Goal: Transaction & Acquisition: Purchase product/service

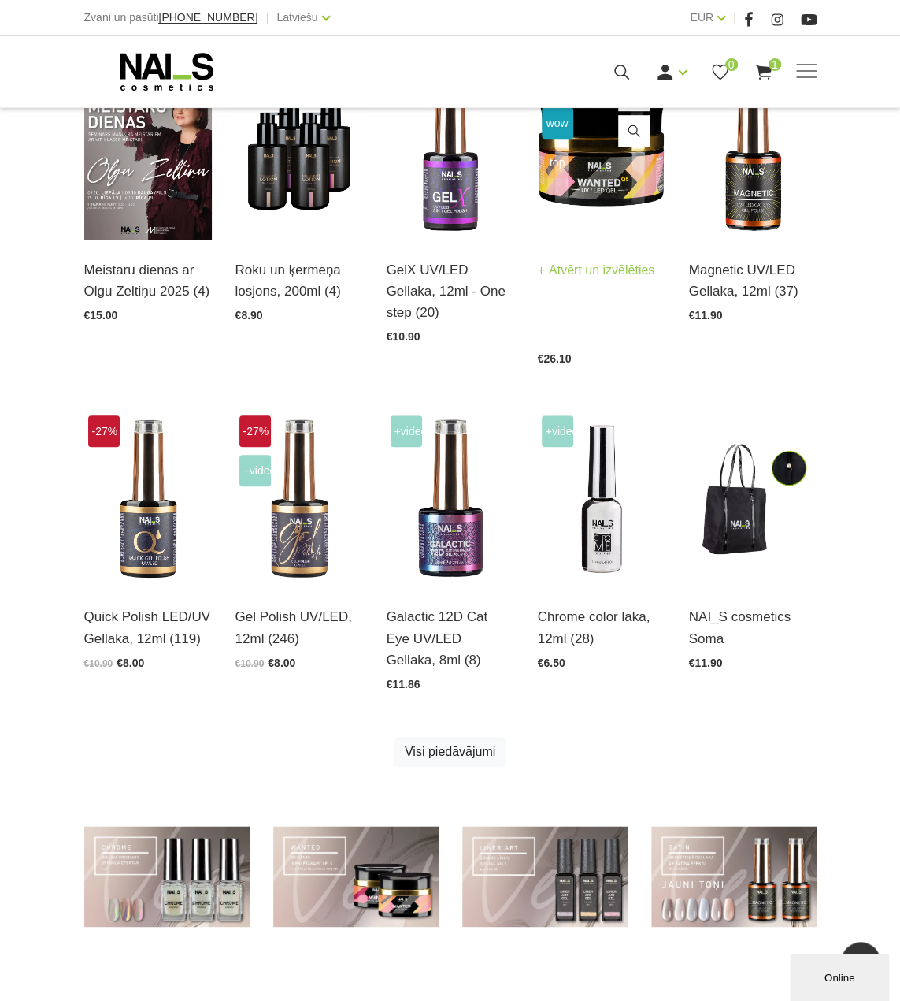
scroll to position [655, 0]
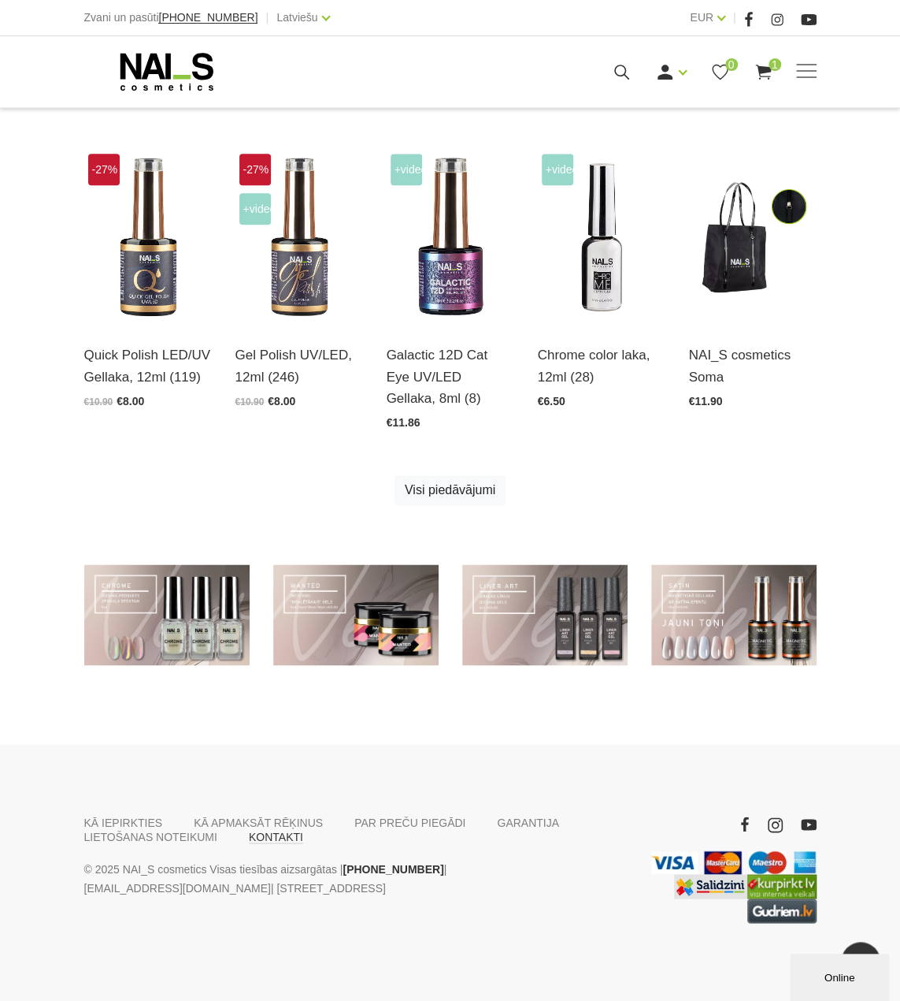
click at [266, 835] on link "KONTAKTI" at bounding box center [276, 836] width 54 height 14
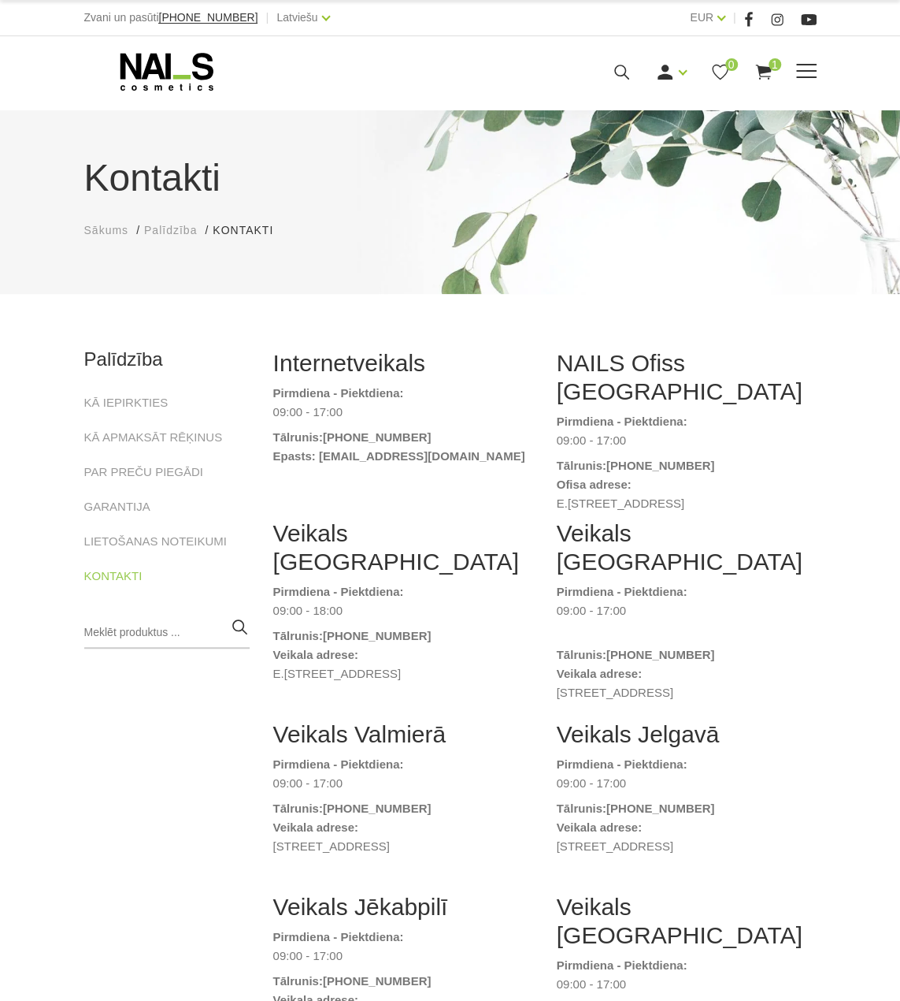
click at [193, 85] on icon at bounding box center [166, 71] width 165 height 39
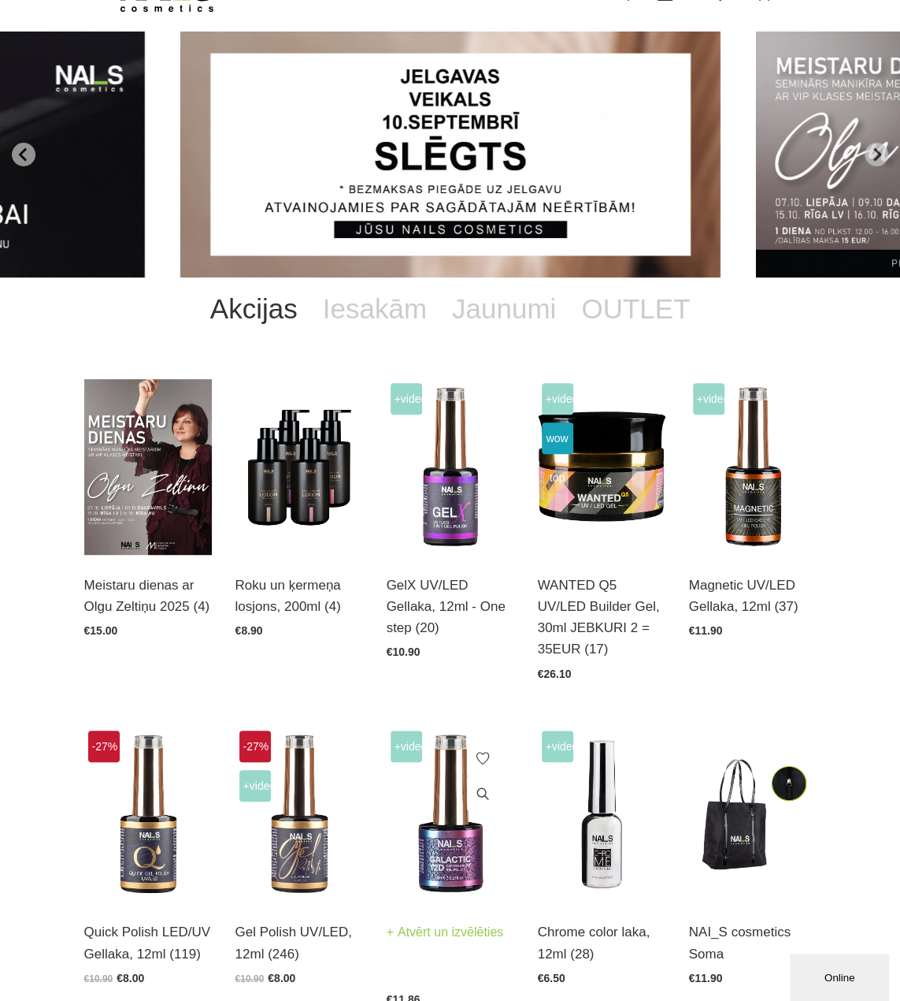
scroll to position [236, 0]
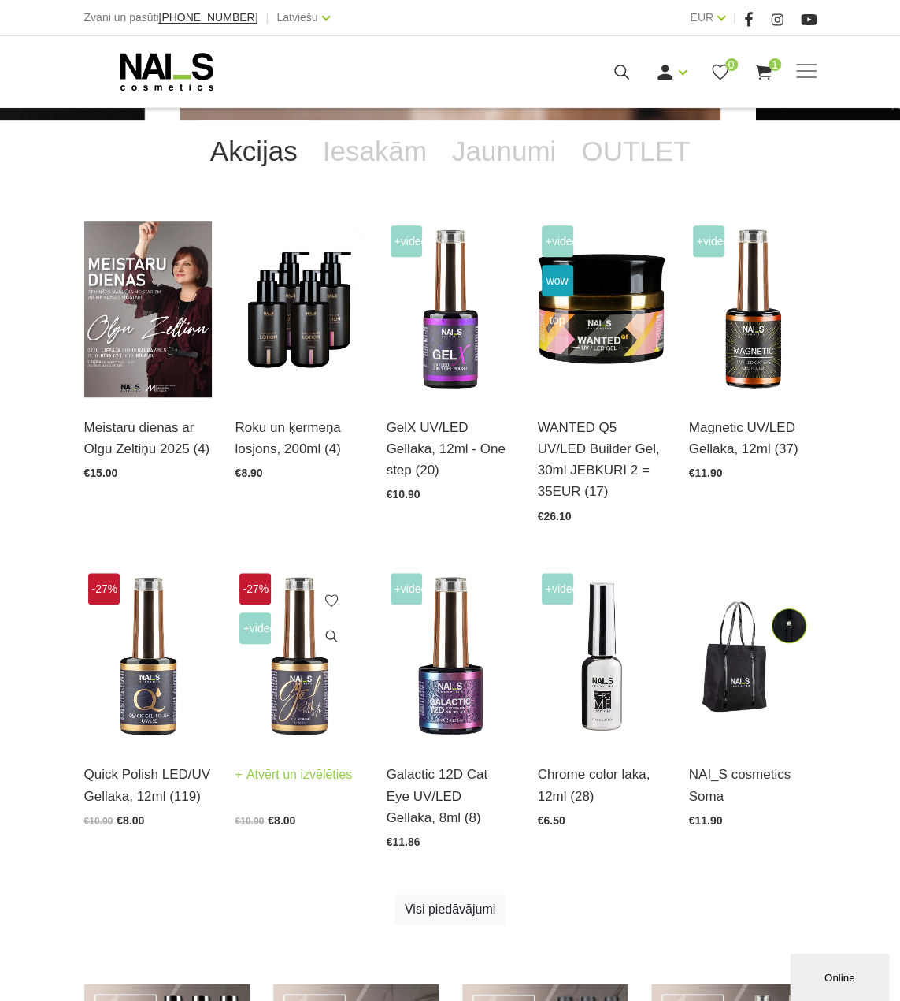
click at [297, 710] on img at bounding box center [300, 657] width 128 height 176
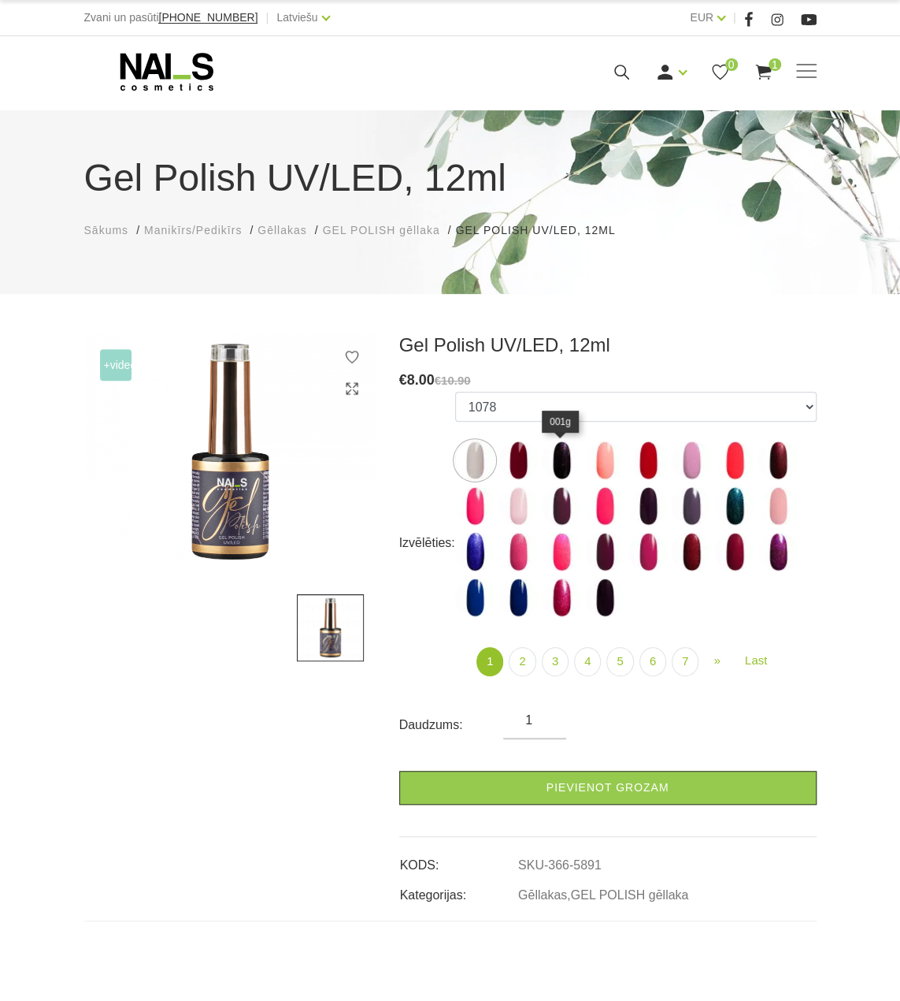
click at [566, 467] on img at bounding box center [561, 459] width 39 height 39
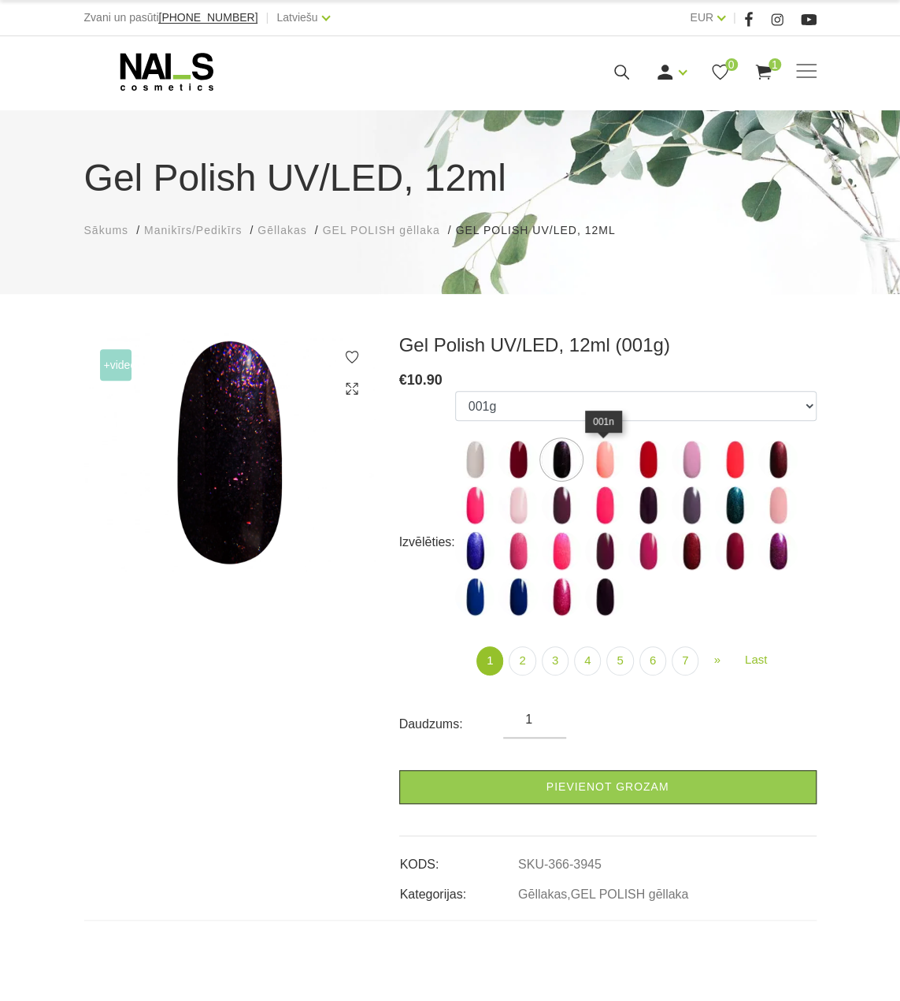
click at [604, 467] on img at bounding box center [604, 459] width 39 height 39
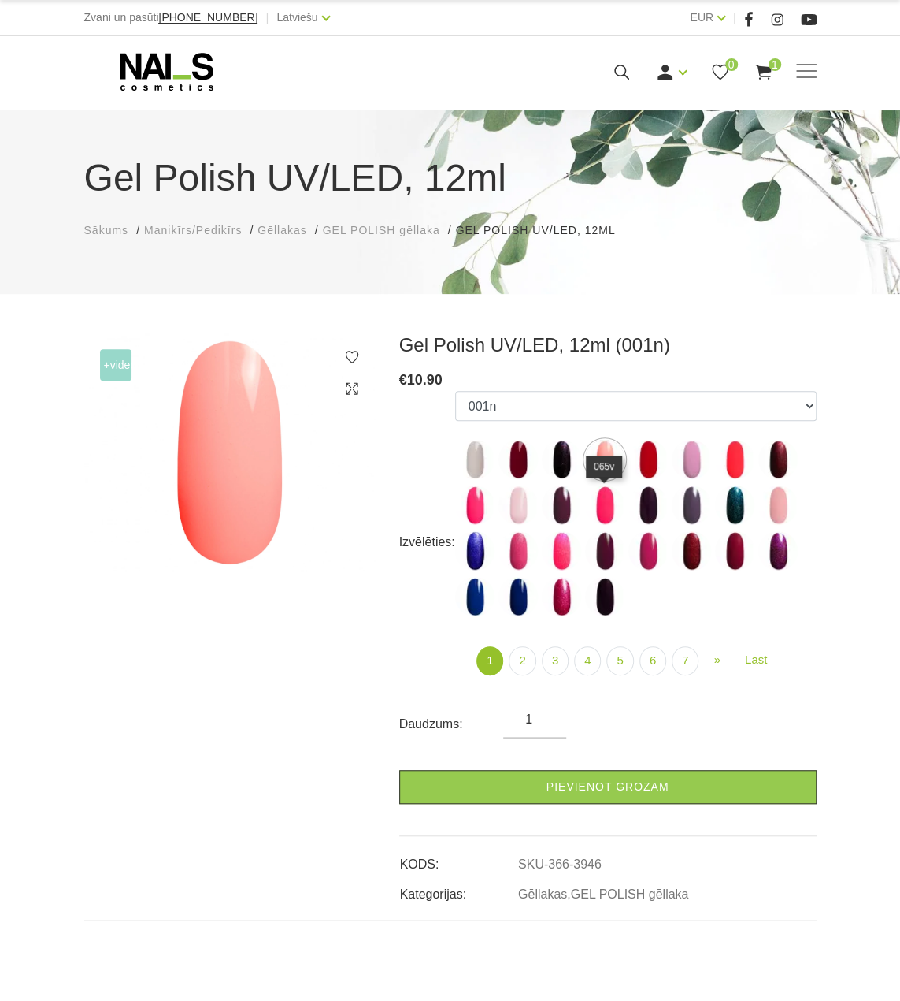
click at [601, 499] on img at bounding box center [604, 504] width 39 height 39
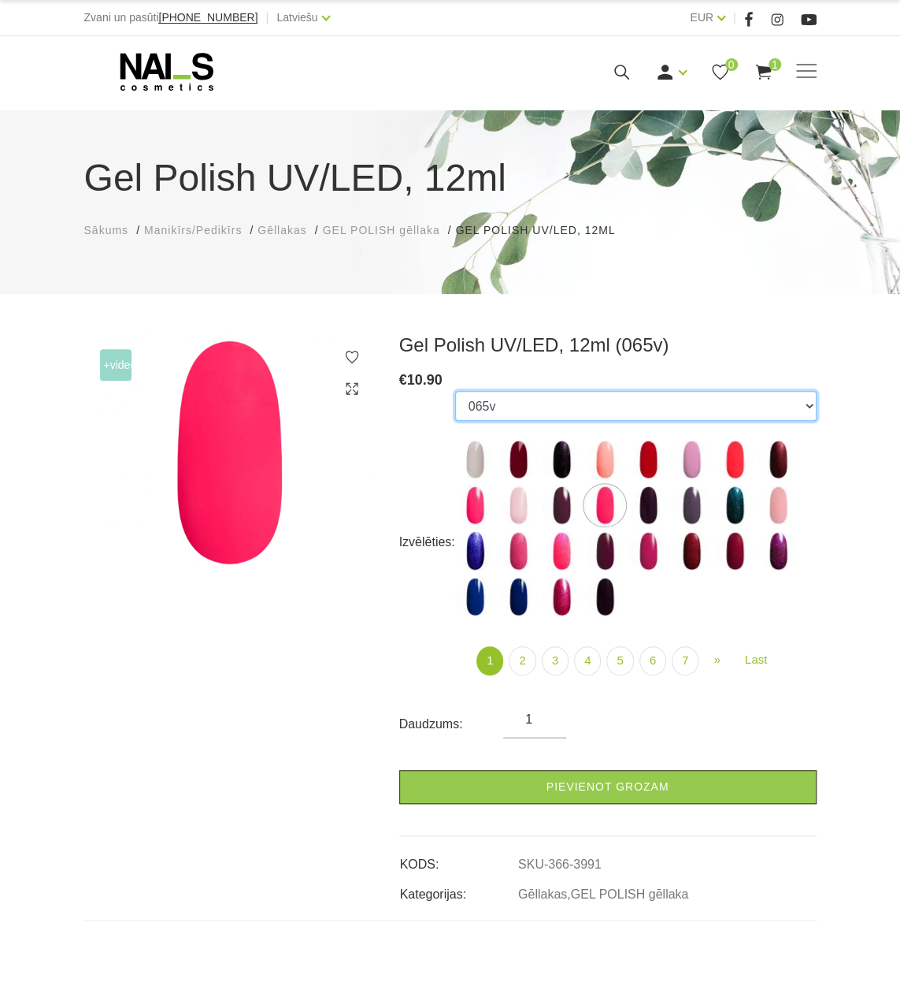
click at [603, 409] on select "1078 1081 001g 001n 003c 008b 011n 012g 016n 020b 044v 065v 068p 069v 083g 085p…" at bounding box center [636, 406] width 362 height 30
click at [71, 440] on div "+Video Gel Polish UV/LED, 12ml (065v) € 10.90 Izvēlēties: 1078 1081 001g 001n 0…" at bounding box center [450, 862] width 900 height 1059
click at [610, 466] on img at bounding box center [604, 459] width 39 height 39
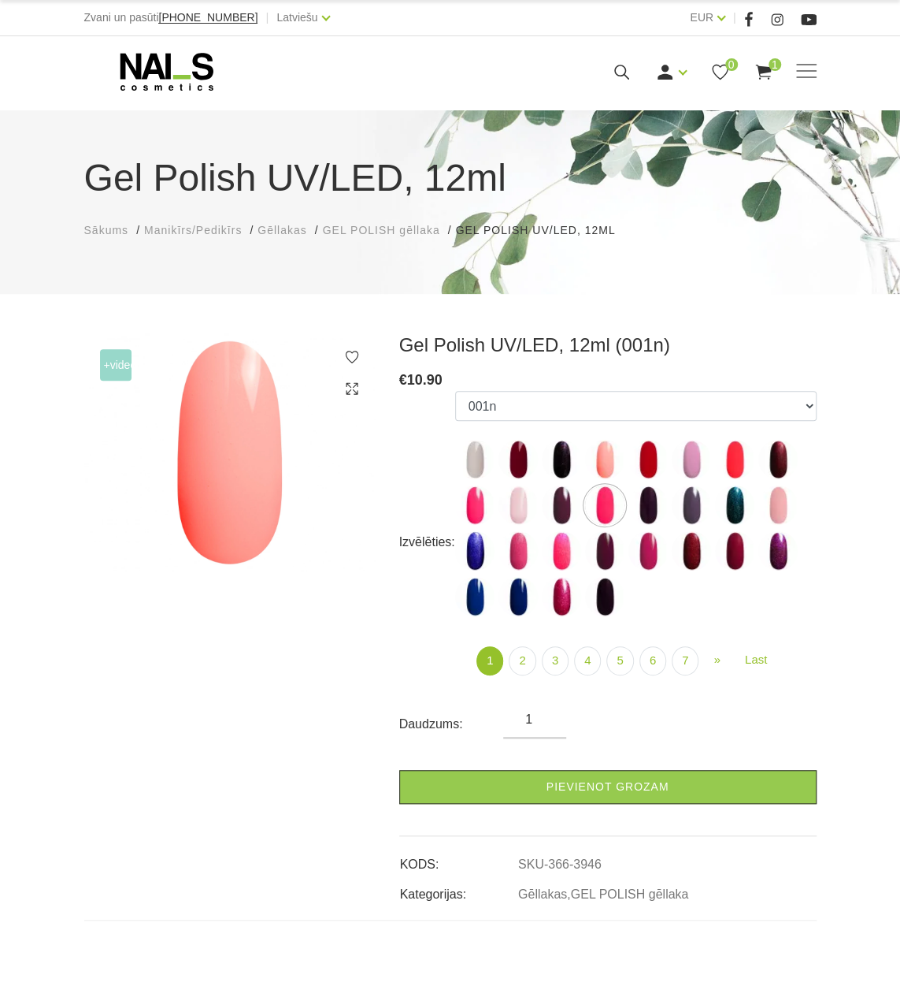
click at [643, 526] on ul "1078 1081 001g 001n 003c 008b 011n 012g 016n 020b 044v 065v 068p 069v 083g 085p…" at bounding box center [636, 507] width 362 height 232
click at [654, 514] on img at bounding box center [648, 504] width 39 height 39
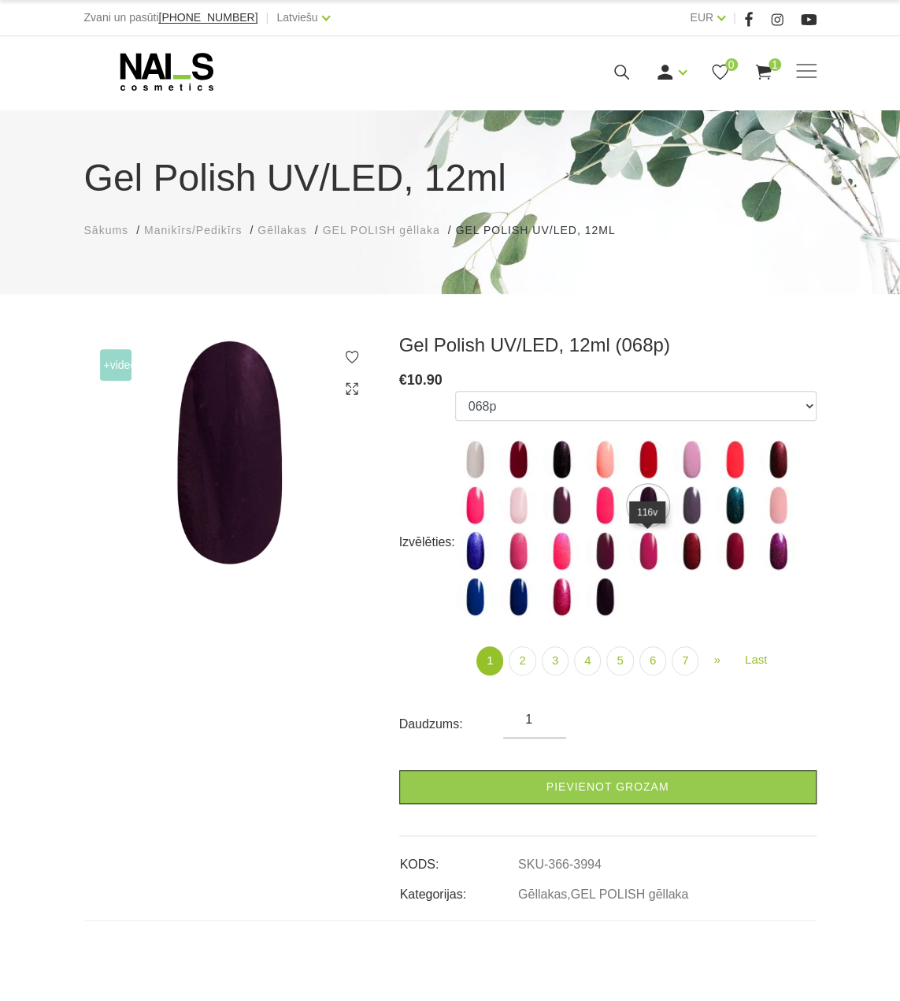
click at [644, 571] on ul "1078 1081 001g 001n 003c 008b 011n 012g 016n 020b 044v 065v 068p 069v 083g 085p…" at bounding box center [636, 507] width 362 height 232
click at [707, 566] on label at bounding box center [691, 550] width 39 height 39
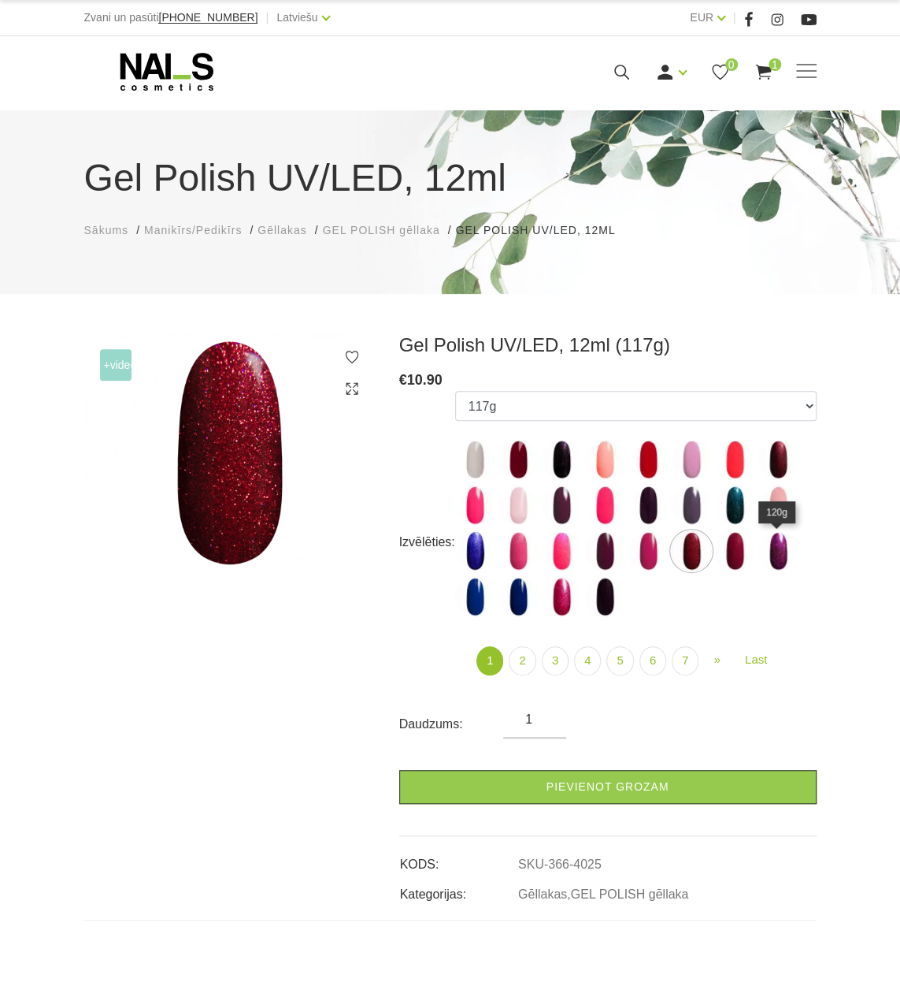
click at [793, 547] on img at bounding box center [778, 550] width 39 height 39
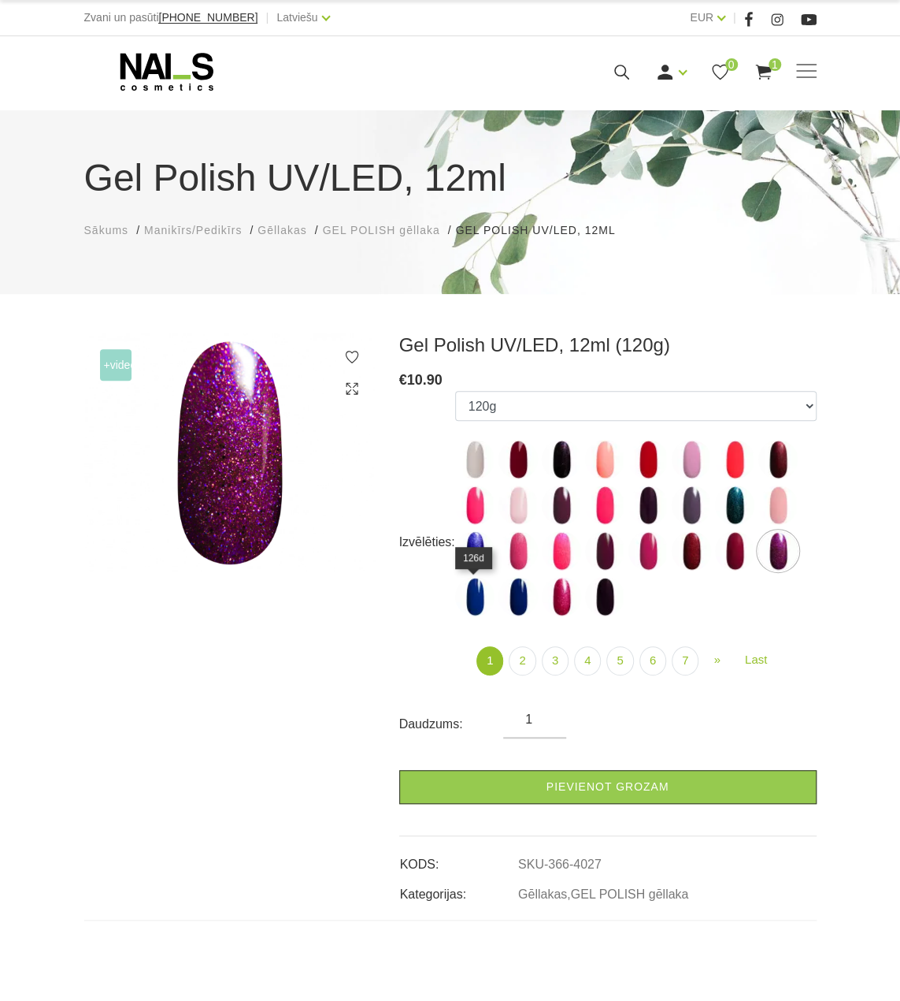
click at [478, 606] on img at bounding box center [474, 596] width 39 height 39
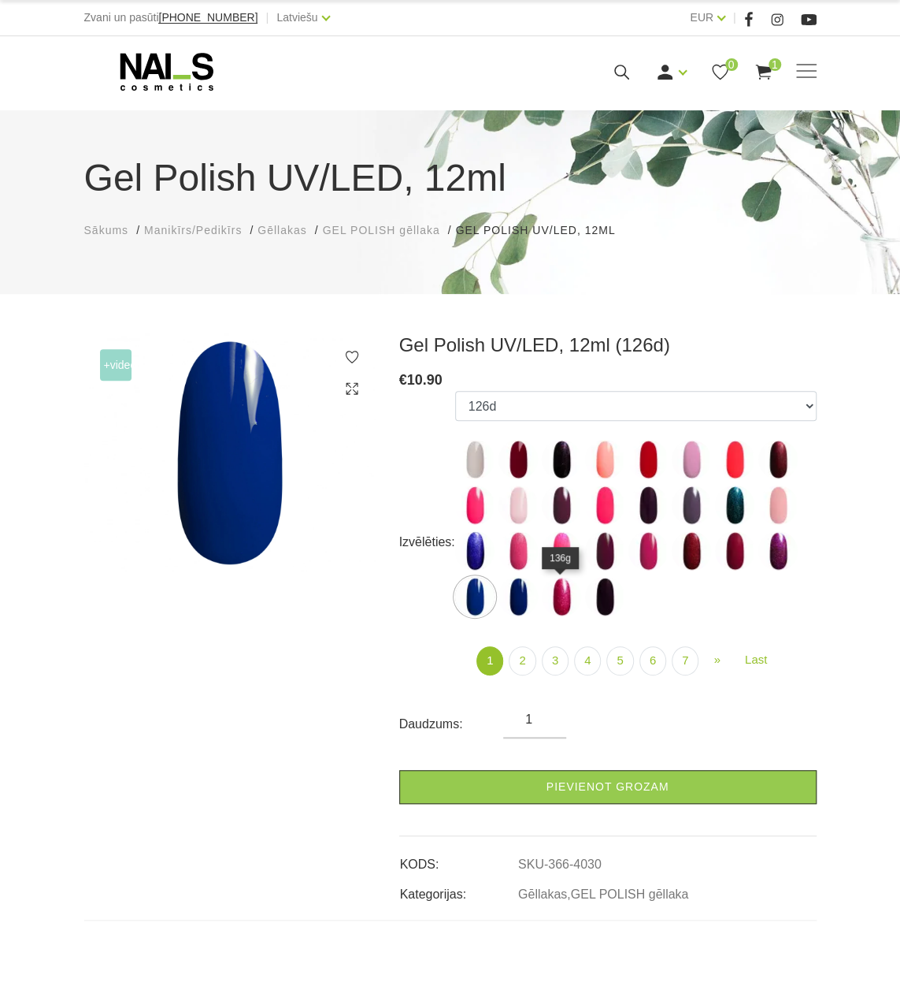
click at [555, 596] on img at bounding box center [561, 596] width 39 height 39
select select "4033"
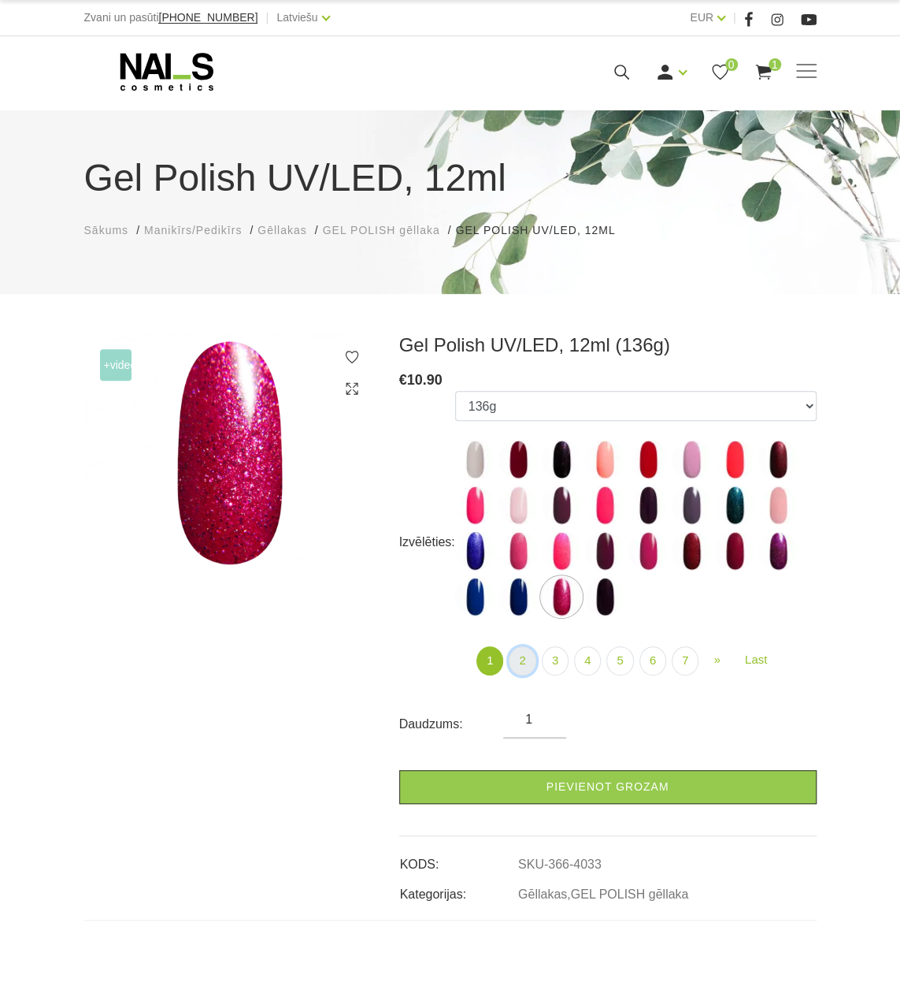
click at [528, 652] on link "2" at bounding box center [522, 660] width 27 height 29
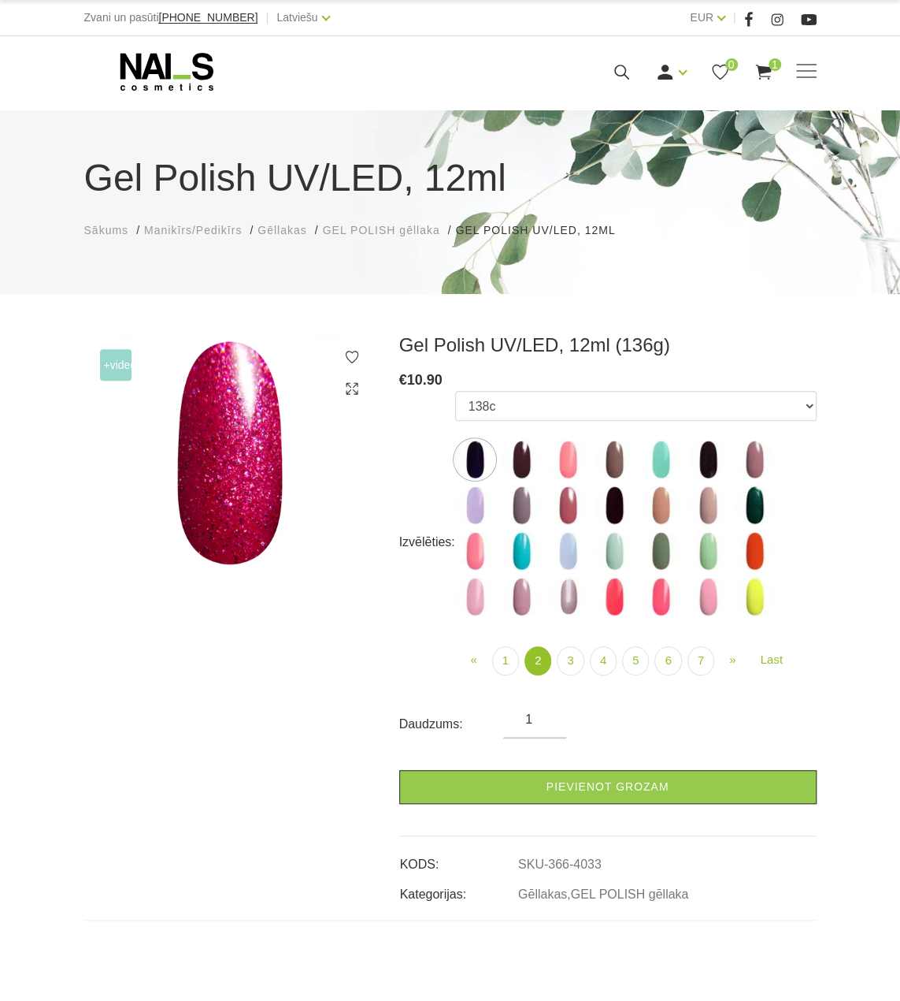
click at [582, 462] on img at bounding box center [567, 459] width 39 height 39
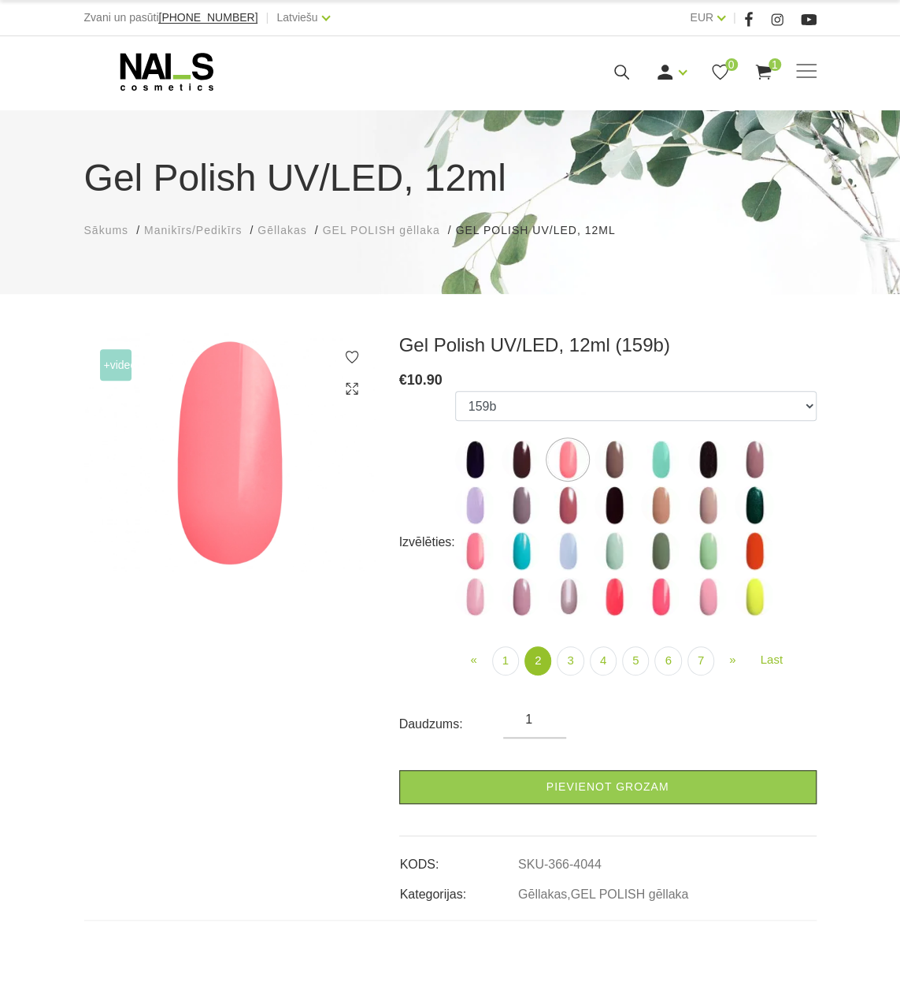
click at [517, 460] on img at bounding box center [521, 459] width 39 height 39
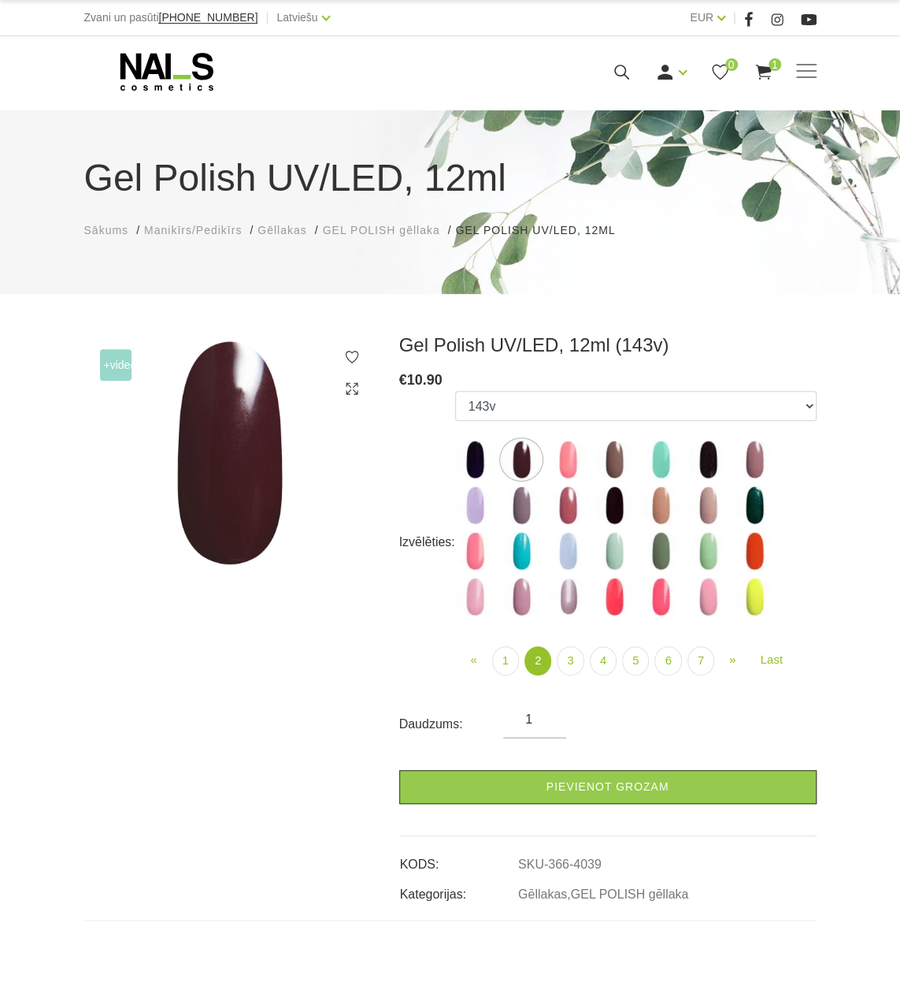
click at [480, 465] on img at bounding box center [474, 459] width 39 height 39
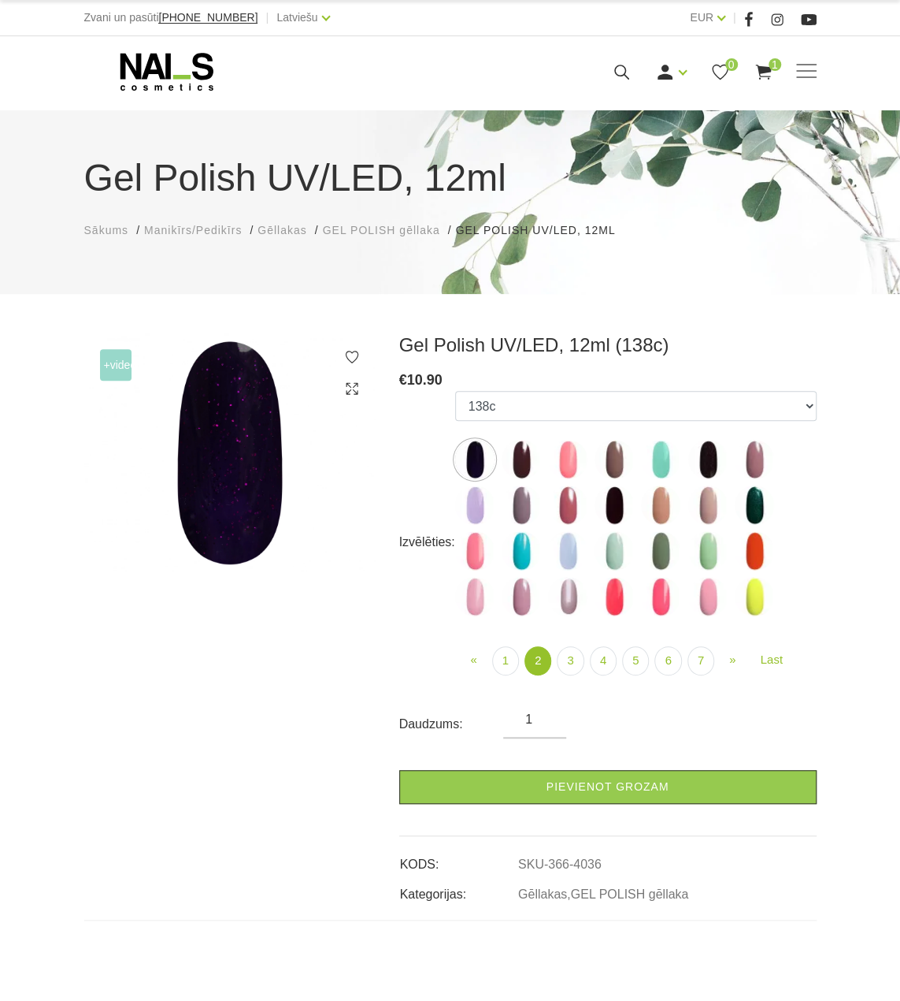
click at [469, 561] on img at bounding box center [474, 550] width 39 height 39
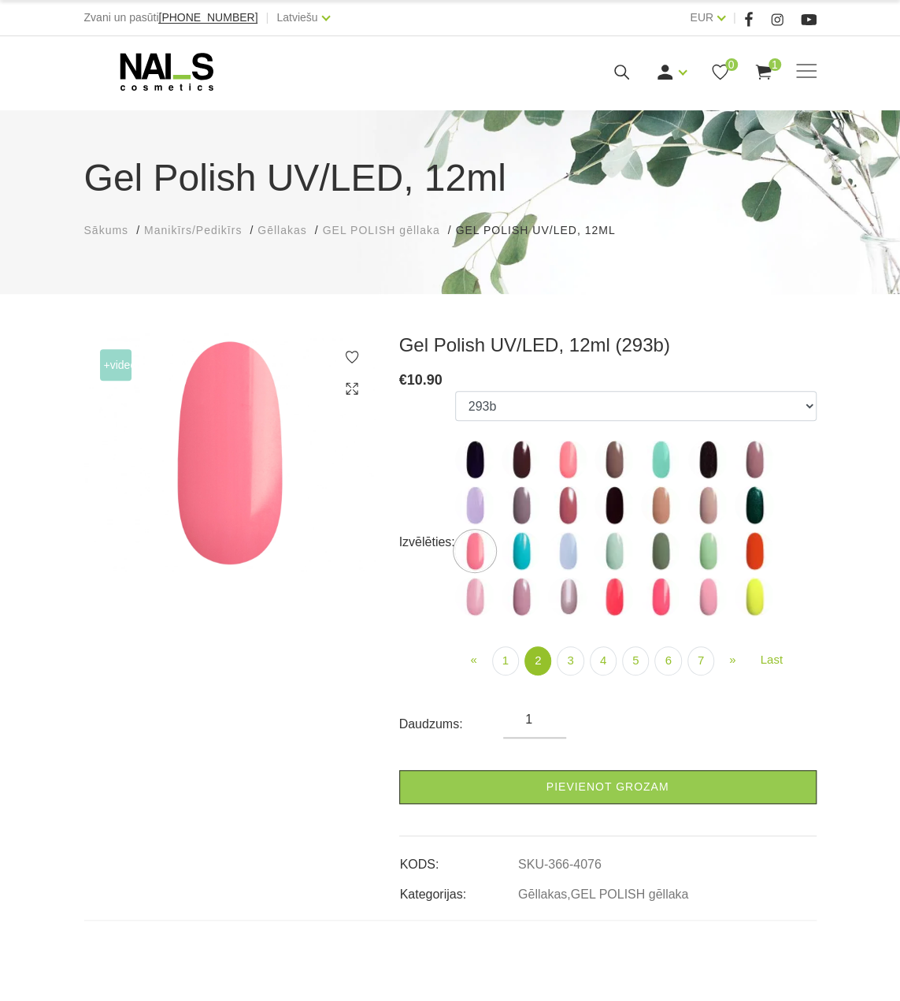
click at [474, 466] on img at bounding box center [474, 459] width 39 height 39
select select "4036"
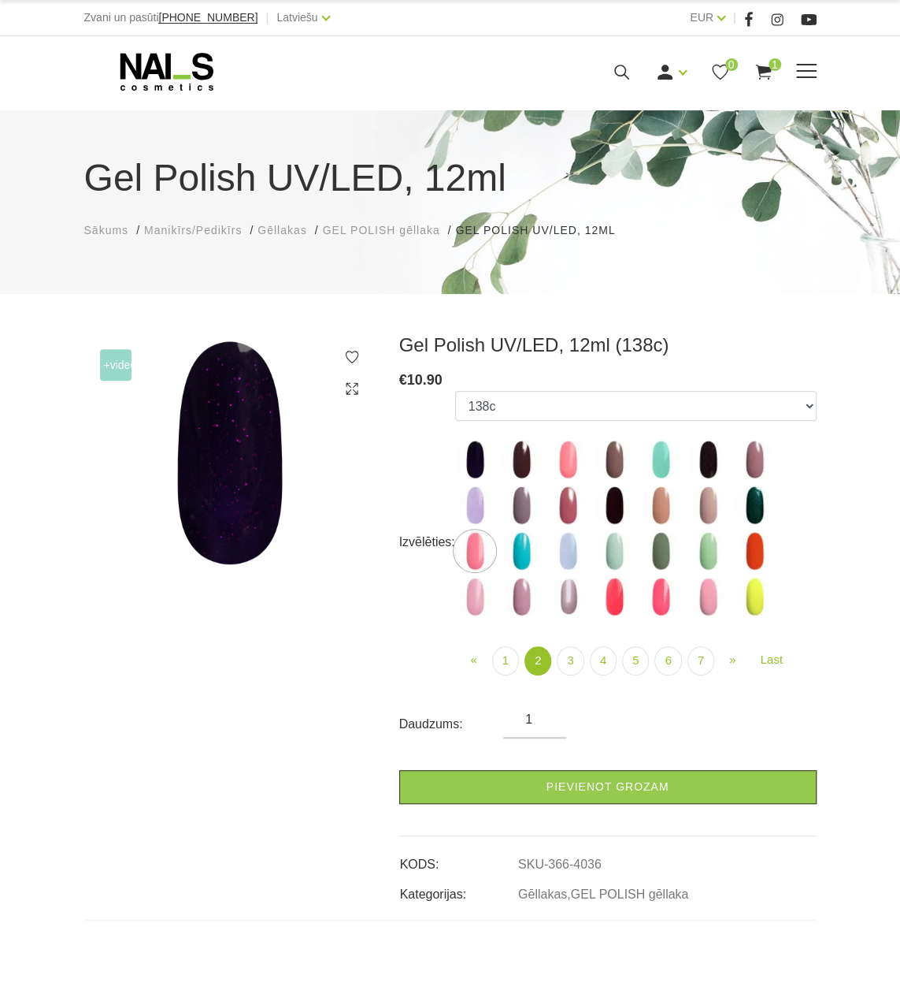
click at [621, 72] on icon at bounding box center [622, 72] width 20 height 20
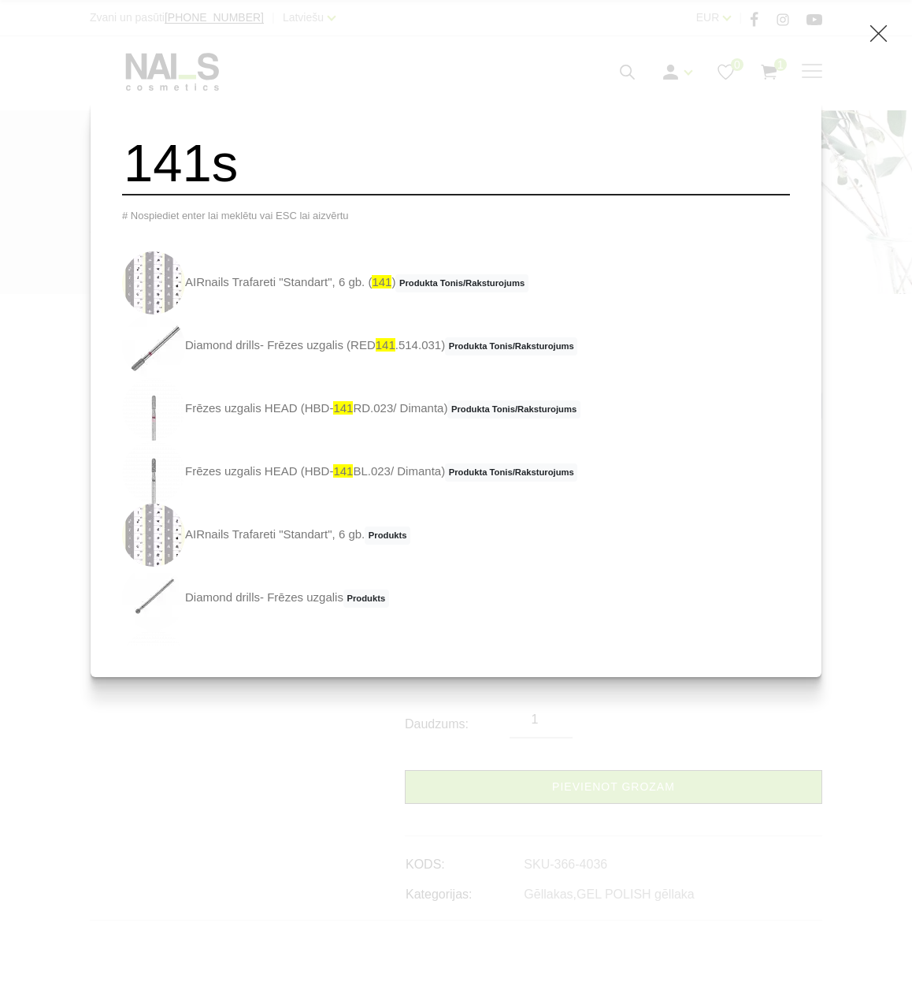
type input "141s"
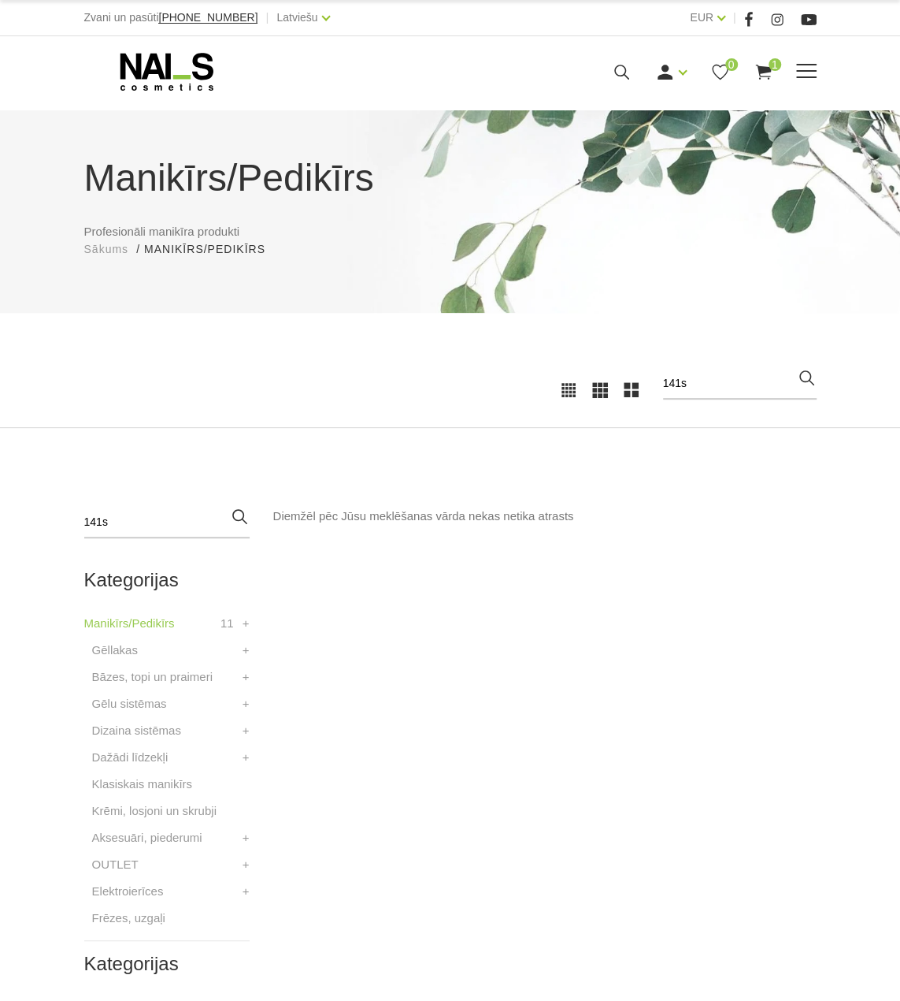
click at [159, 72] on use at bounding box center [166, 72] width 93 height 38
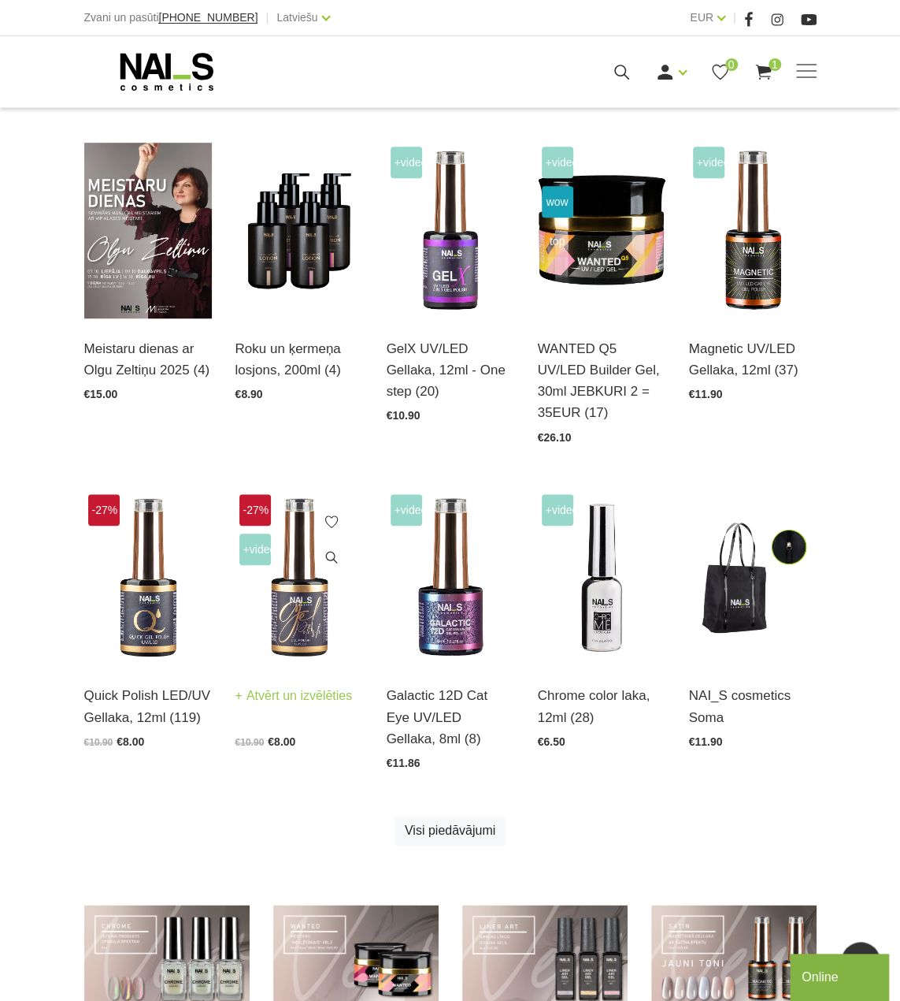
click at [289, 640] on img at bounding box center [300, 578] width 128 height 176
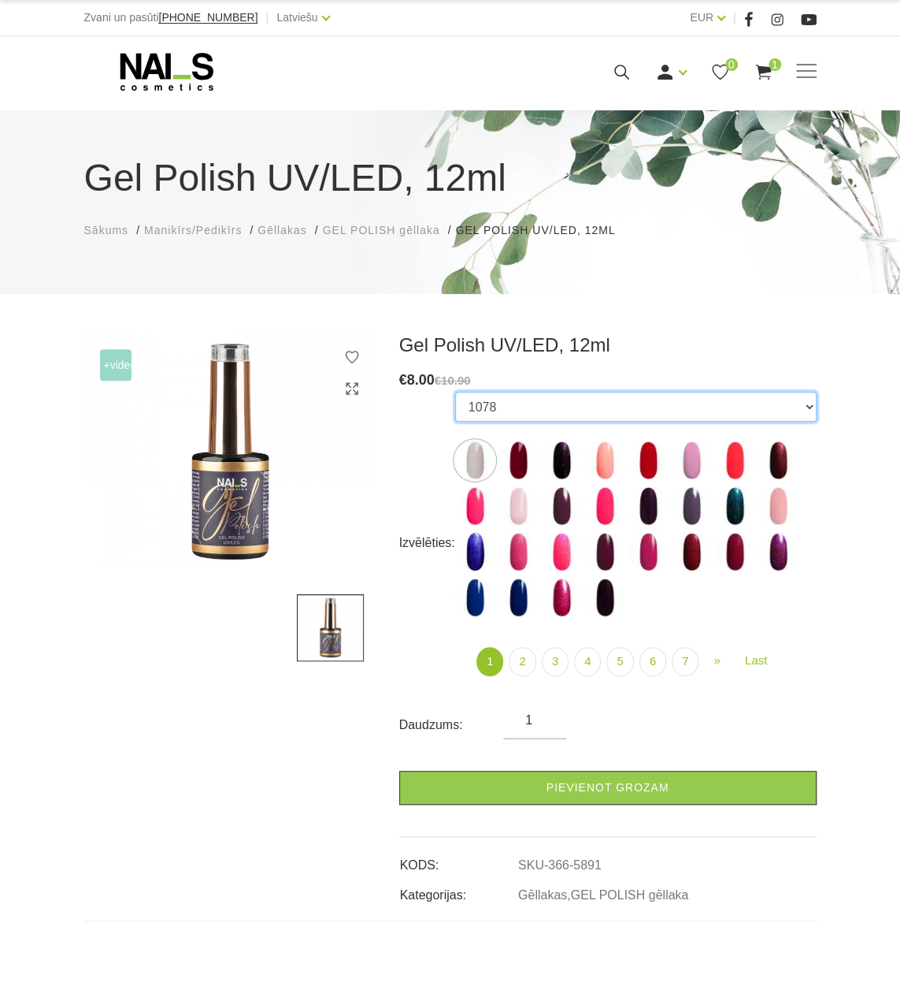
click at [616, 398] on select "1078 1081 001g 001n 003c 008b 011n 012g 016n 020b 044v 065v 068p 069v 083g 085p…" at bounding box center [636, 407] width 362 height 30
click at [695, 363] on div "Gel Polish UV/LED, 12ml € 8.00 €10.90 Izvēlēties: 1078 1081 001g 001n 003c 008b…" at bounding box center [608, 618] width 418 height 571
